Goal: Navigation & Orientation: Find specific page/section

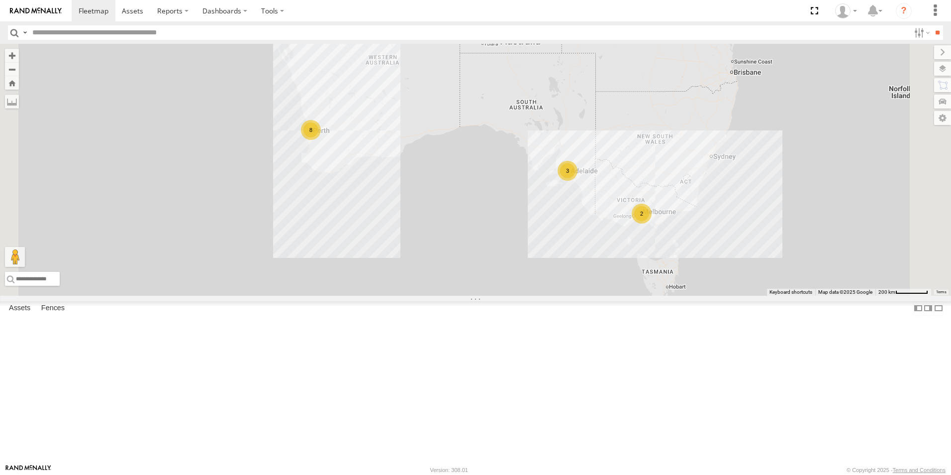
click at [0, 0] on link at bounding box center [0, 0] width 0 height 0
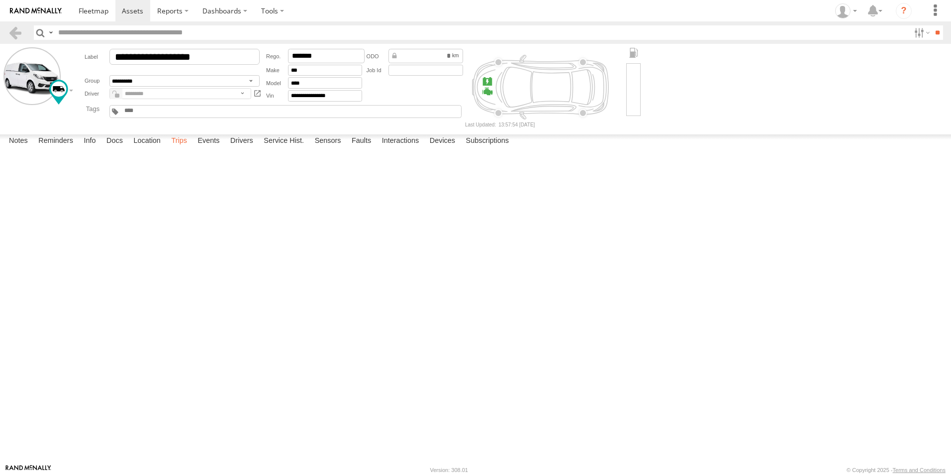
click at [181, 148] on label "Trips" at bounding box center [179, 141] width 26 height 14
click at [20, 34] on link at bounding box center [15, 32] width 14 height 14
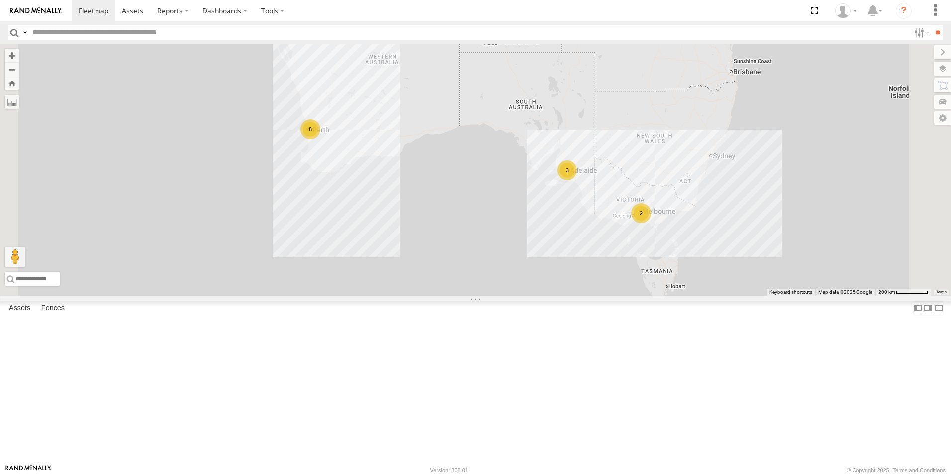
click at [0, 0] on span at bounding box center [0, 0] width 0 height 0
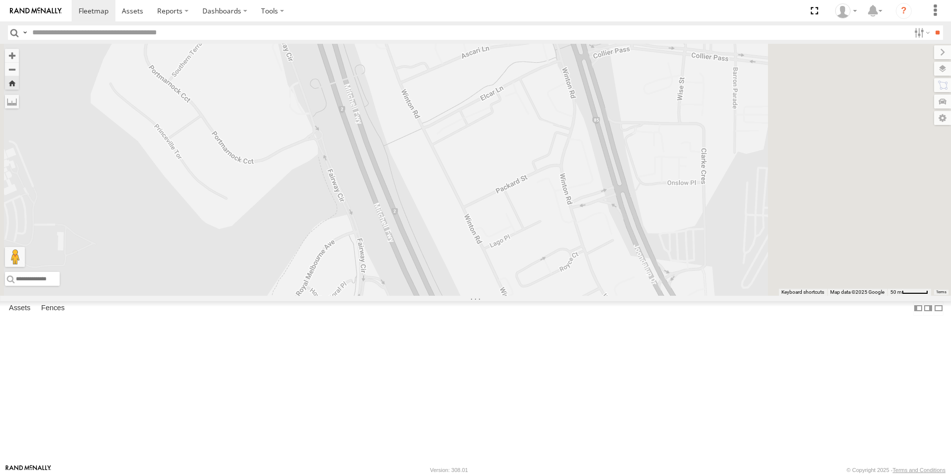
drag, startPoint x: 583, startPoint y: 300, endPoint x: 482, endPoint y: 238, distance: 119.0
click at [495, 251] on div "Hayden Vend 1IEH247" at bounding box center [475, 170] width 951 height 252
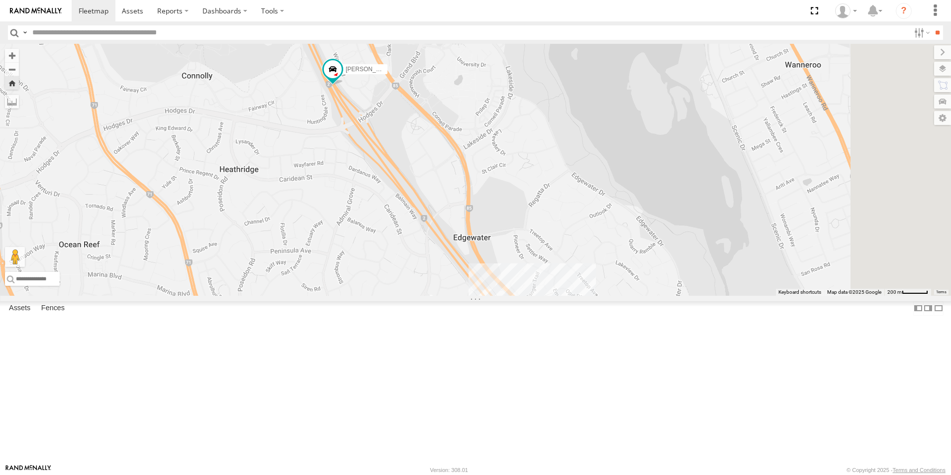
drag, startPoint x: 597, startPoint y: 320, endPoint x: 538, endPoint y: 201, distance: 133.5
click at [538, 201] on div "[PERSON_NAME] 1IEH247" at bounding box center [475, 170] width 951 height 252
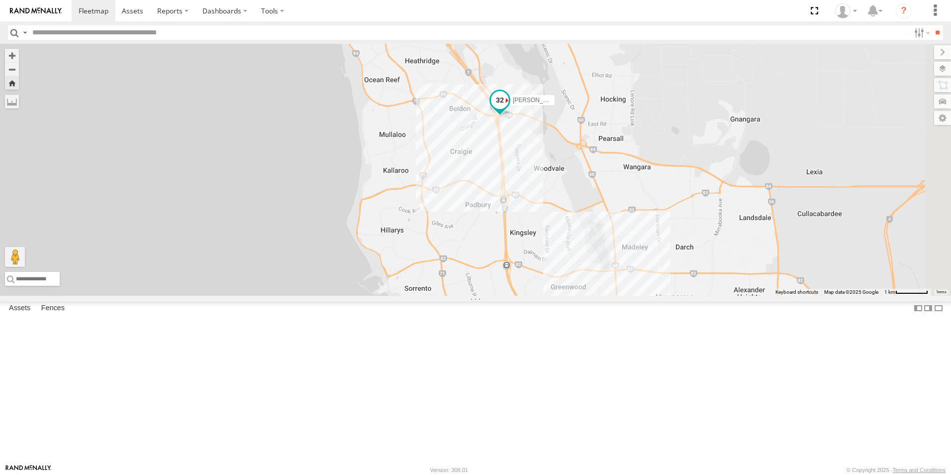
drag, startPoint x: 714, startPoint y: 337, endPoint x: 617, endPoint y: 178, distance: 186.7
click at [509, 109] on span at bounding box center [500, 101] width 18 height 18
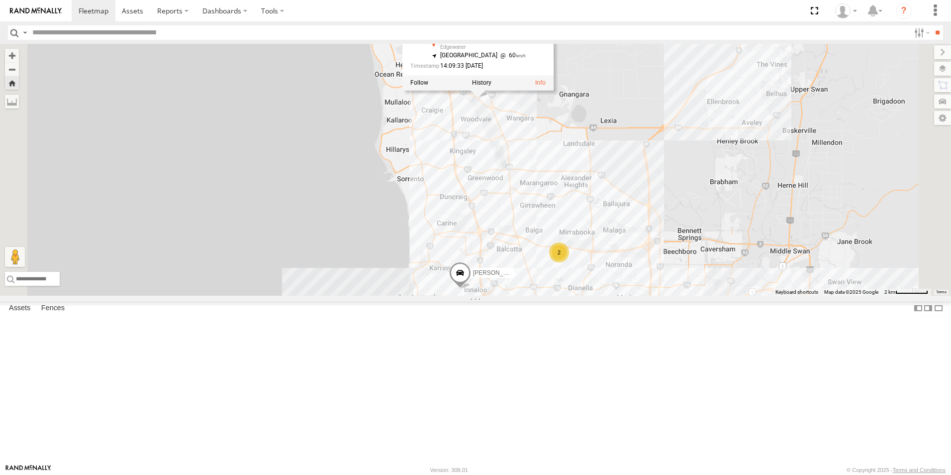
drag, startPoint x: 628, startPoint y: 346, endPoint x: 570, endPoint y: 276, distance: 91.8
click at [570, 276] on div "Hayden Vend 1IEH247 Hayden Vend 1IEH247 All Assets Principal Shared Path Edgewa…" at bounding box center [475, 170] width 951 height 252
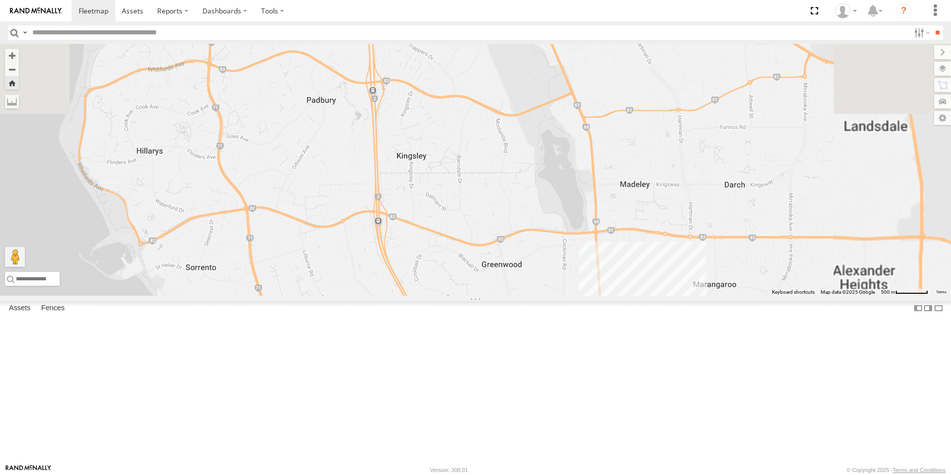
drag, startPoint x: 611, startPoint y: 83, endPoint x: 596, endPoint y: 303, distance: 221.4
click at [596, 295] on div "Hayden Vend 1IEH247 Hayden Vend 1IEH247 All Assets Principal Shared Path Edgewa…" at bounding box center [475, 170] width 951 height 252
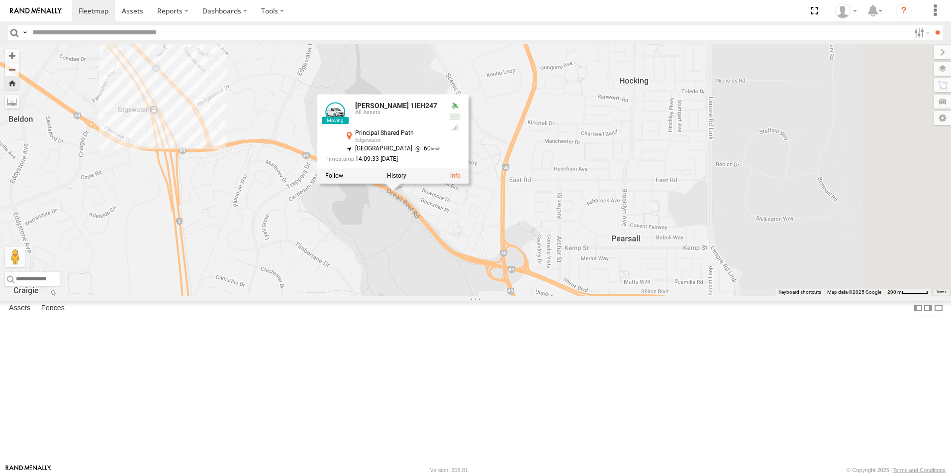
drag, startPoint x: 590, startPoint y: 90, endPoint x: 481, endPoint y: 398, distance: 327.6
click at [481, 295] on div "Hayden Vend 1IEH247 Hayden Vend 1IEH247 All Assets Principal Shared Path Edgewa…" at bounding box center [475, 170] width 951 height 252
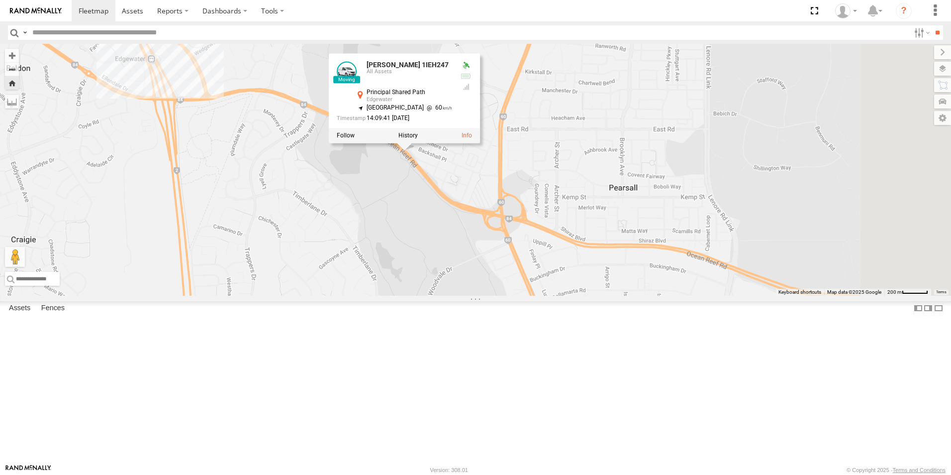
drag, startPoint x: 730, startPoint y: 400, endPoint x: 571, endPoint y: 297, distance: 190.3
click at [571, 295] on div "Hayden Vend 1IEH247 Hayden Vend 1IEH247 All Assets Principal Shared Path Edgewa…" at bounding box center [475, 170] width 951 height 252
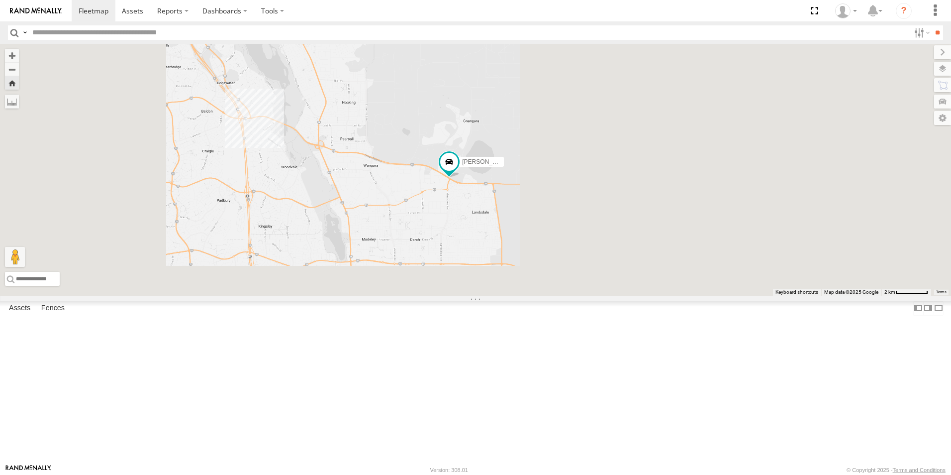
scroll to position [99, 0]
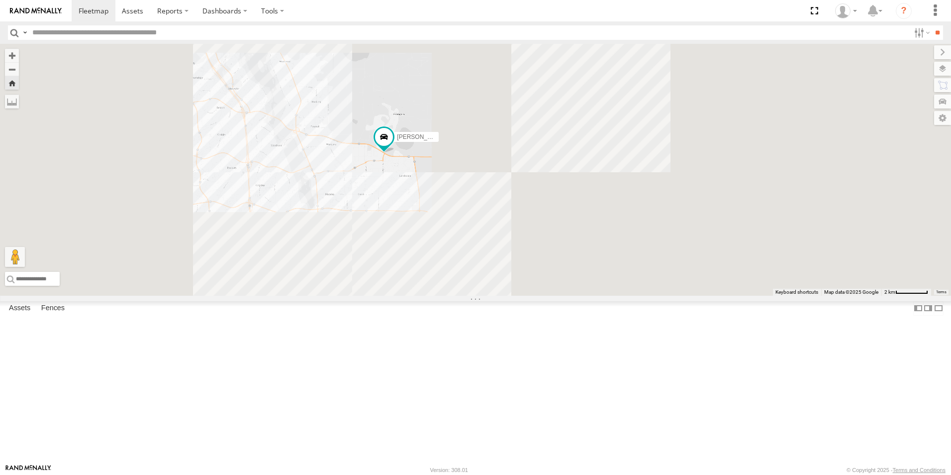
drag, startPoint x: 516, startPoint y: 295, endPoint x: 457, endPoint y: 265, distance: 66.3
click at [467, 290] on div "Hayden Vend 1IEH247" at bounding box center [475, 170] width 951 height 252
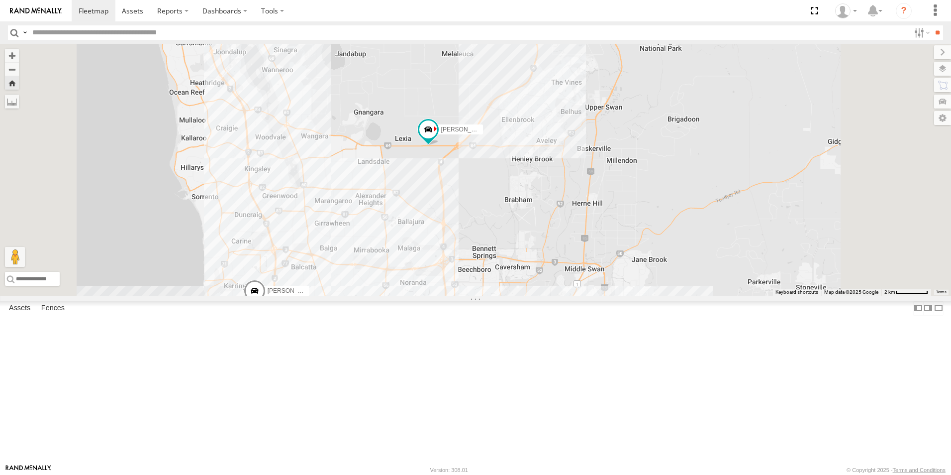
scroll to position [0, 0]
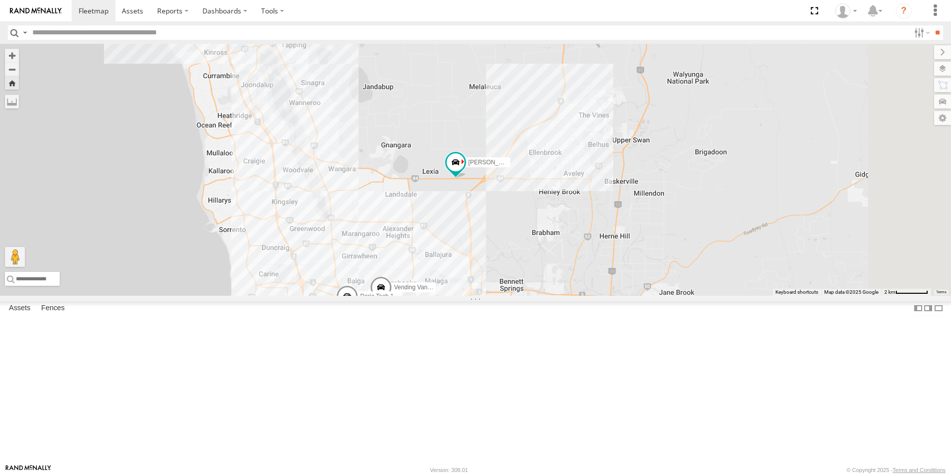
drag, startPoint x: 656, startPoint y: 288, endPoint x: 621, endPoint y: 283, distance: 34.7
click at [630, 285] on div "Edmund Tech IOV698 Hayden Vend 1IEH247 Abdul (new)Tech 1IJX358 Vending Van 1ILG…" at bounding box center [475, 170] width 951 height 252
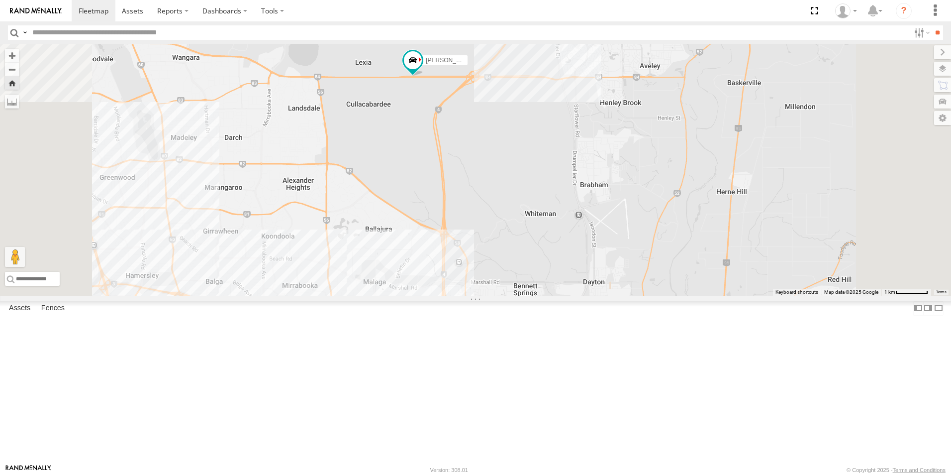
drag, startPoint x: 656, startPoint y: 346, endPoint x: 616, endPoint y: 242, distance: 110.7
click at [635, 263] on div "Edmund Tech IOV698 Hayden Vend 1IEH247 Abdul (new)Tech 1IJX358 Vending Van 1ILG…" at bounding box center [475, 170] width 951 height 252
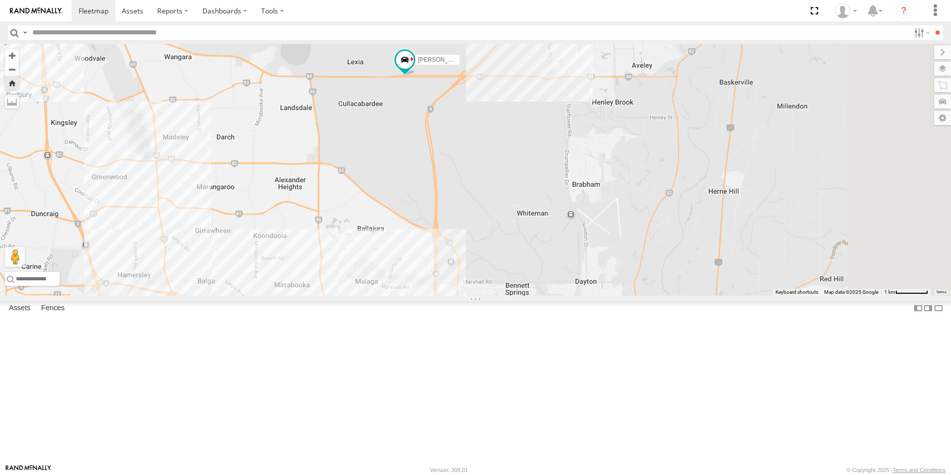
drag, startPoint x: 660, startPoint y: 293, endPoint x: 590, endPoint y: 238, distance: 88.6
click at [594, 241] on div "Edmund Tech IOV698 Hayden Vend 1IEH247 Abdul (new)Tech 1IJX358 Vending Van 1ILG…" at bounding box center [475, 170] width 951 height 252
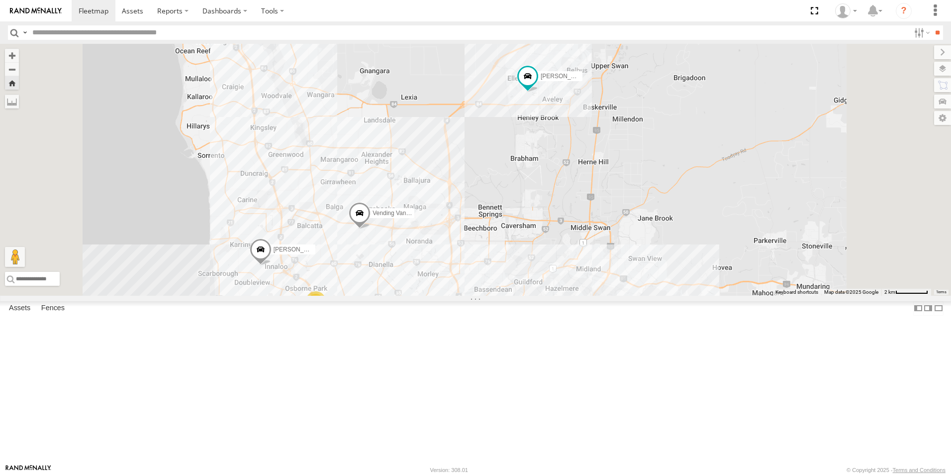
click at [0, 0] on link at bounding box center [0, 0] width 0 height 0
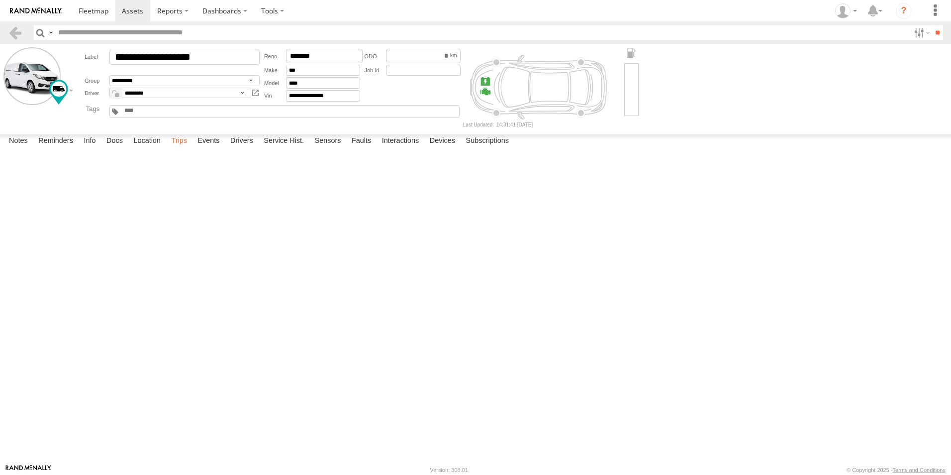
click at [183, 148] on label "Trips" at bounding box center [179, 141] width 26 height 14
click at [15, 32] on link at bounding box center [15, 32] width 14 height 14
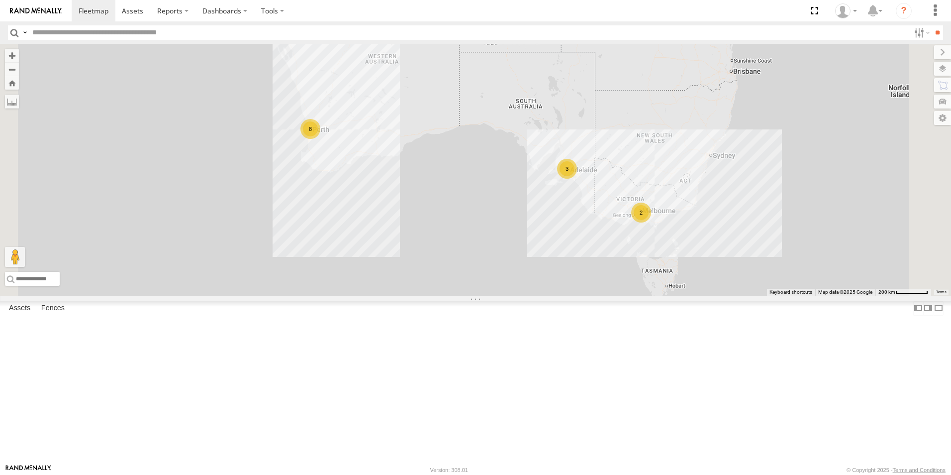
click at [0, 0] on link at bounding box center [0, 0] width 0 height 0
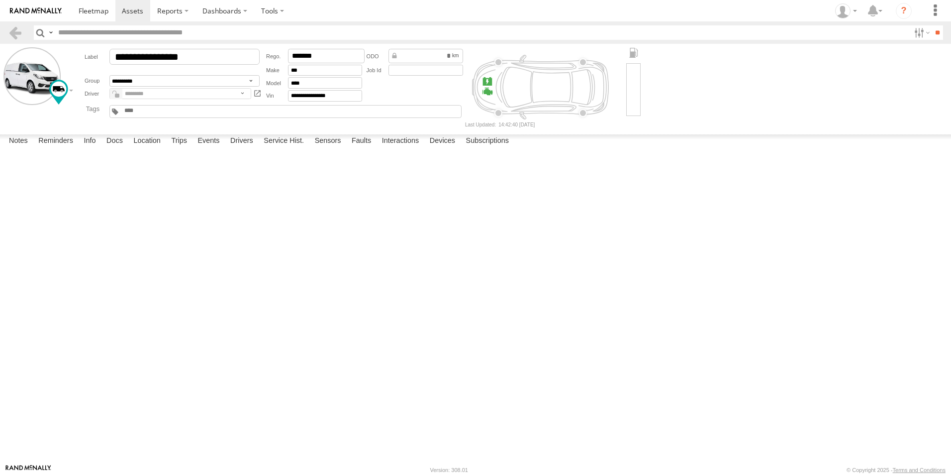
click at [145, 148] on label "Location" at bounding box center [146, 141] width 37 height 14
drag, startPoint x: 504, startPoint y: 289, endPoint x: 486, endPoint y: 263, distance: 32.2
click at [0, 0] on div "Tech Van 1IGC812" at bounding box center [0, 0] width 0 height 0
click at [190, 148] on label "Trips" at bounding box center [179, 141] width 26 height 14
click at [136, 148] on label "Location" at bounding box center [146, 141] width 37 height 14
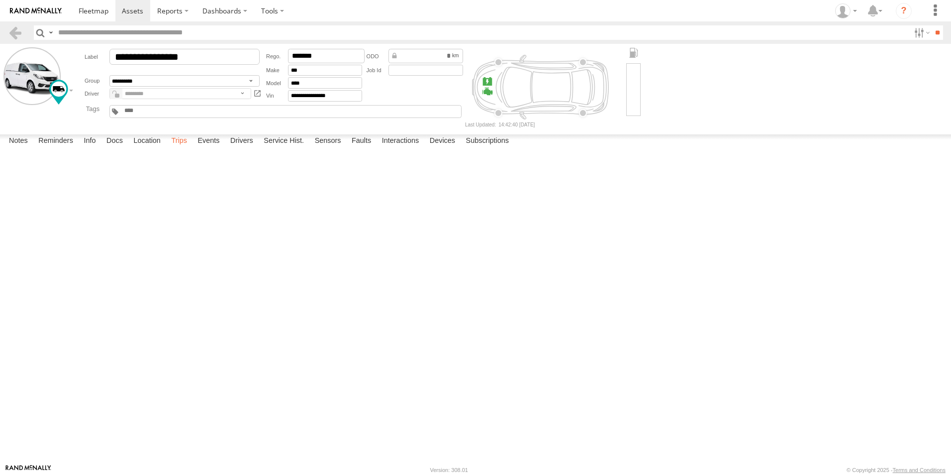
click at [182, 148] on label "Trips" at bounding box center [179, 141] width 26 height 14
click at [18, 29] on link at bounding box center [15, 32] width 14 height 14
